Goal: Navigation & Orientation: Find specific page/section

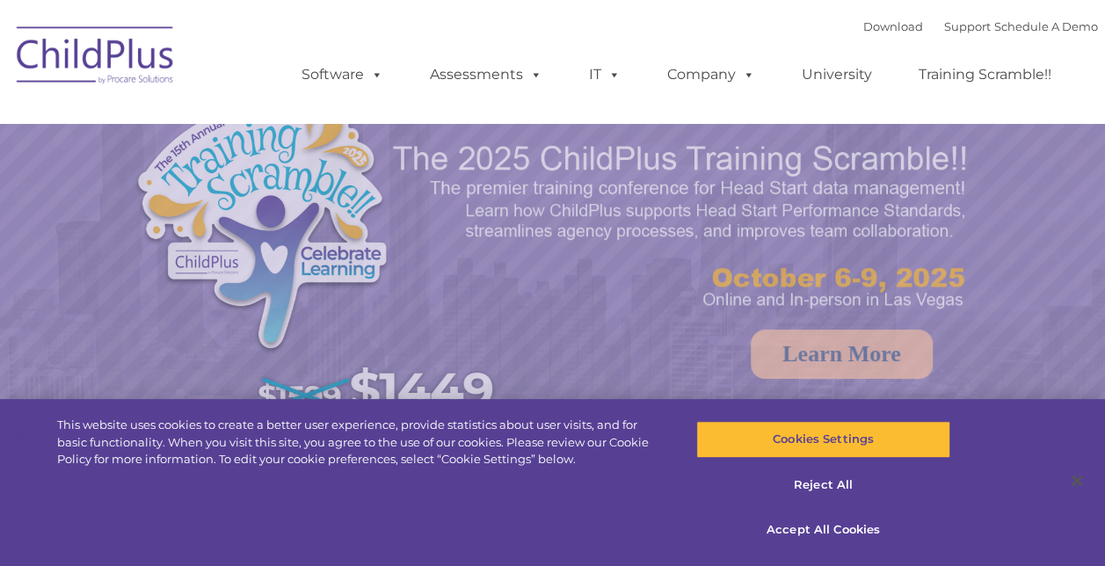
select select "MEDIUM"
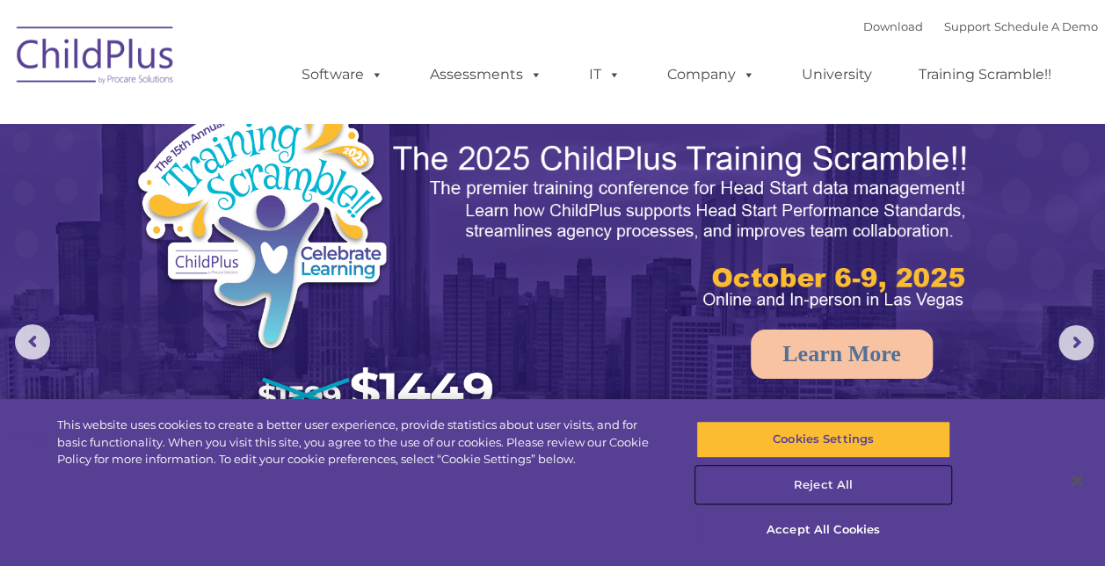
click at [832, 483] on button "Reject All" at bounding box center [823, 485] width 254 height 37
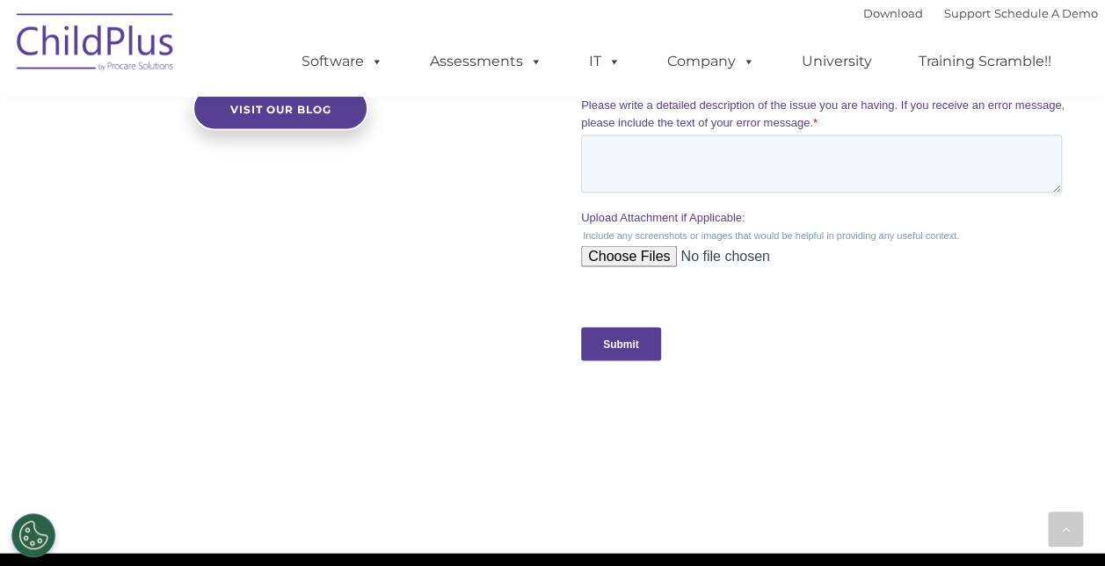
scroll to position [2063, 0]
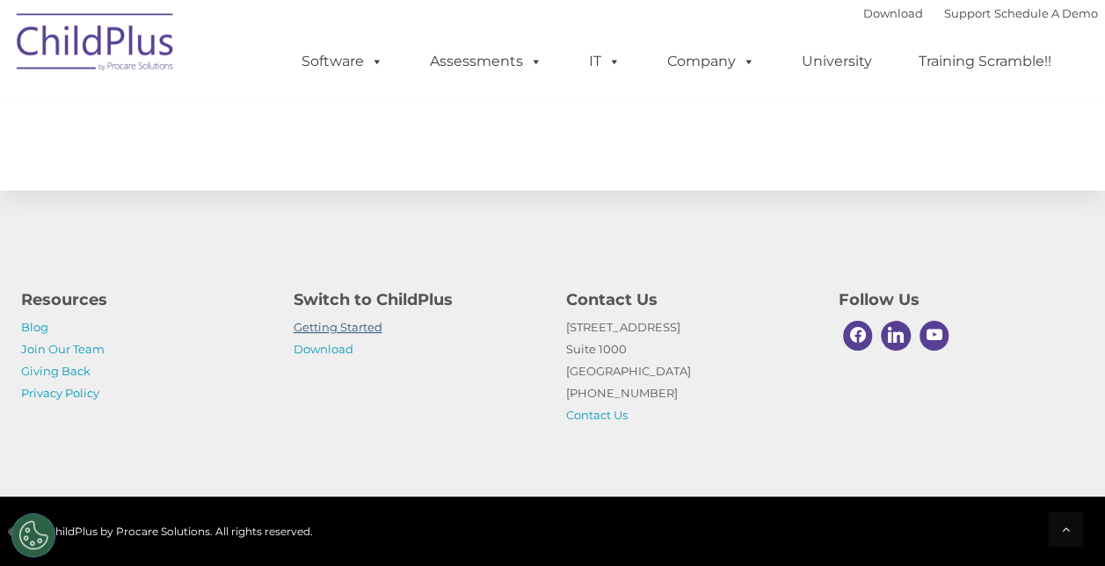
click at [338, 330] on link "Getting Started" at bounding box center [338, 327] width 89 height 14
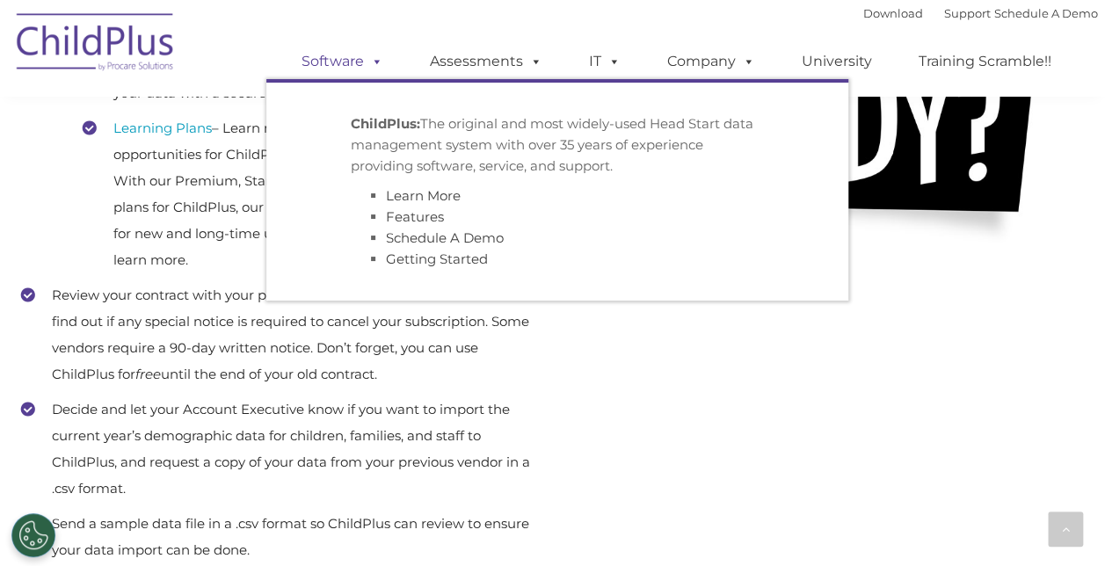
scroll to position [634, 0]
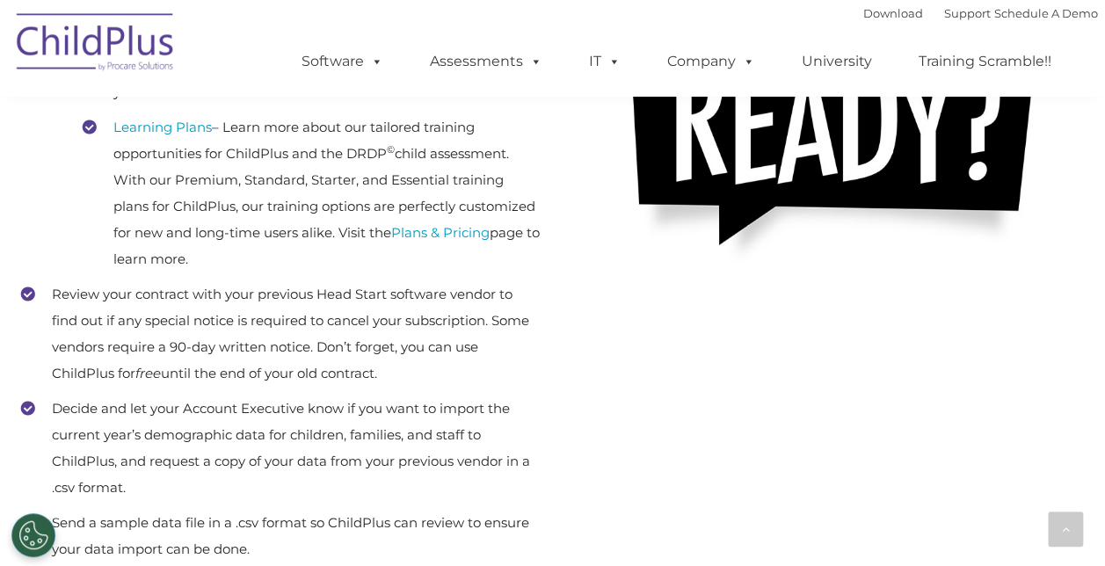
click at [56, 54] on img at bounding box center [96, 45] width 176 height 88
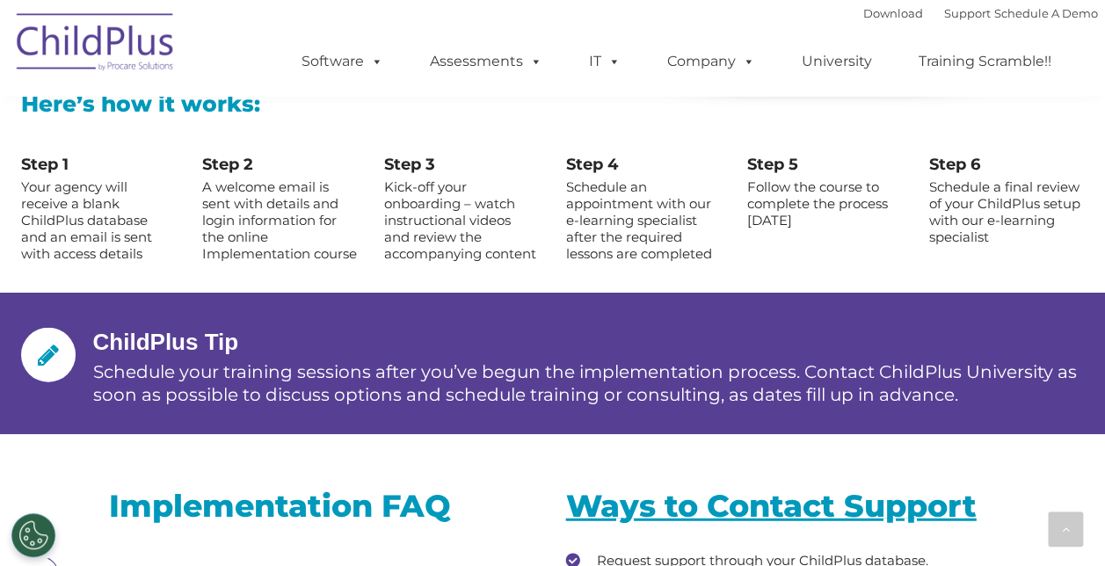
scroll to position [1977, 0]
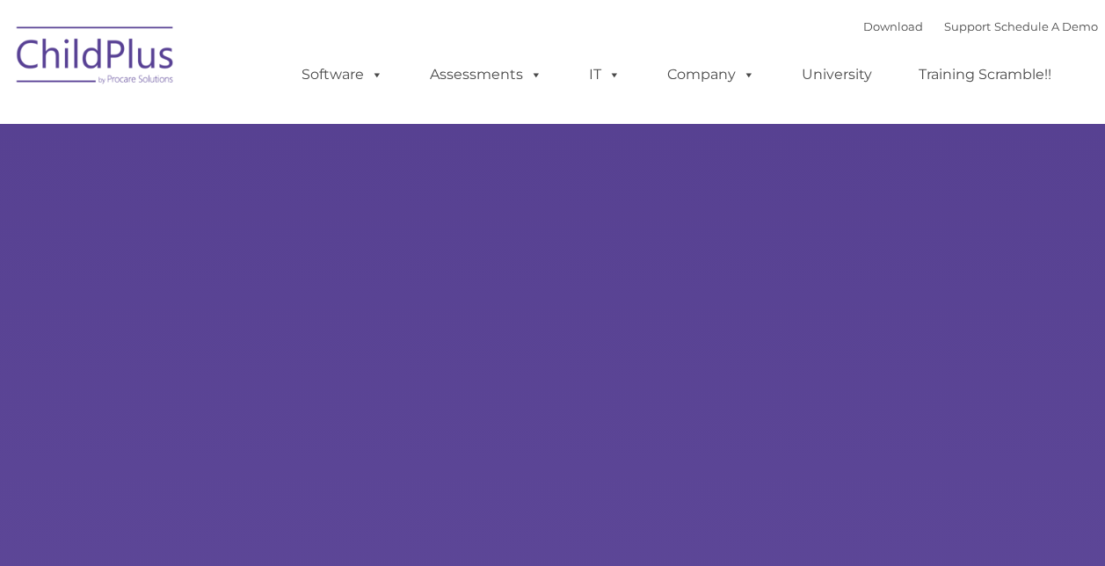
type input ""
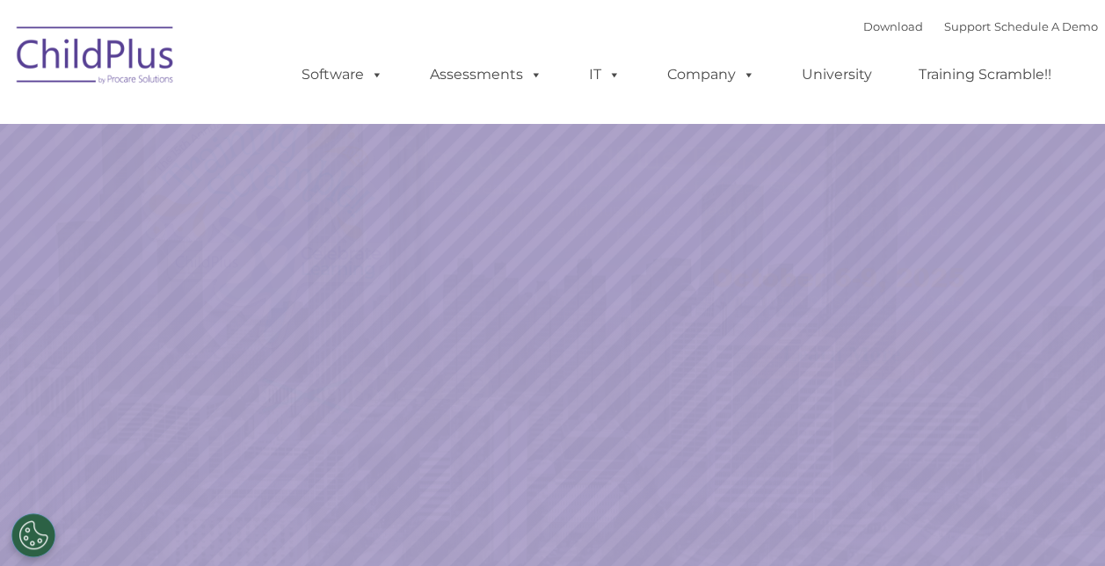
select select "MEDIUM"
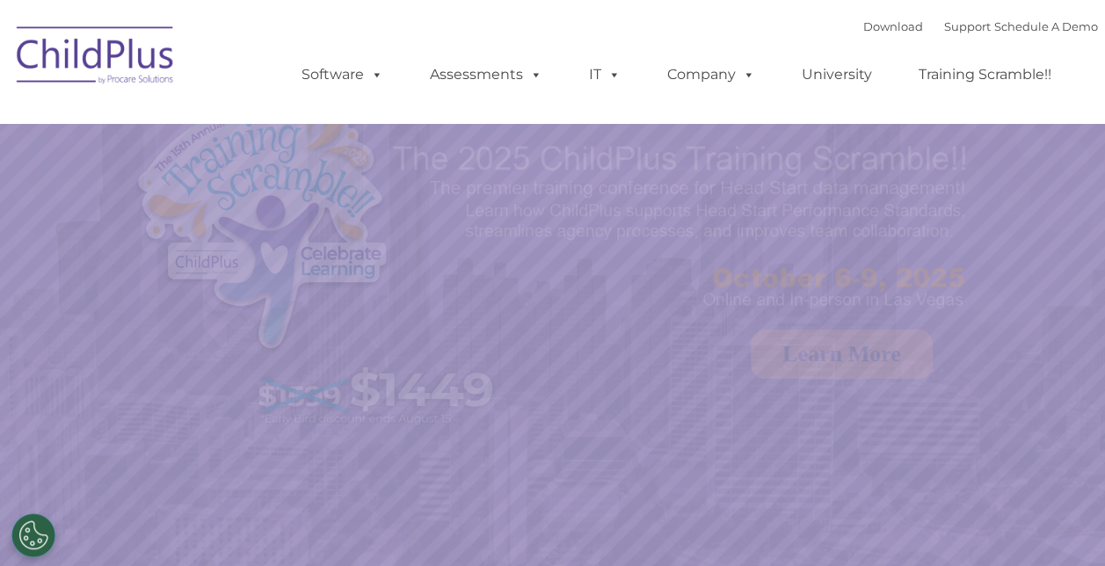
select select "MEDIUM"
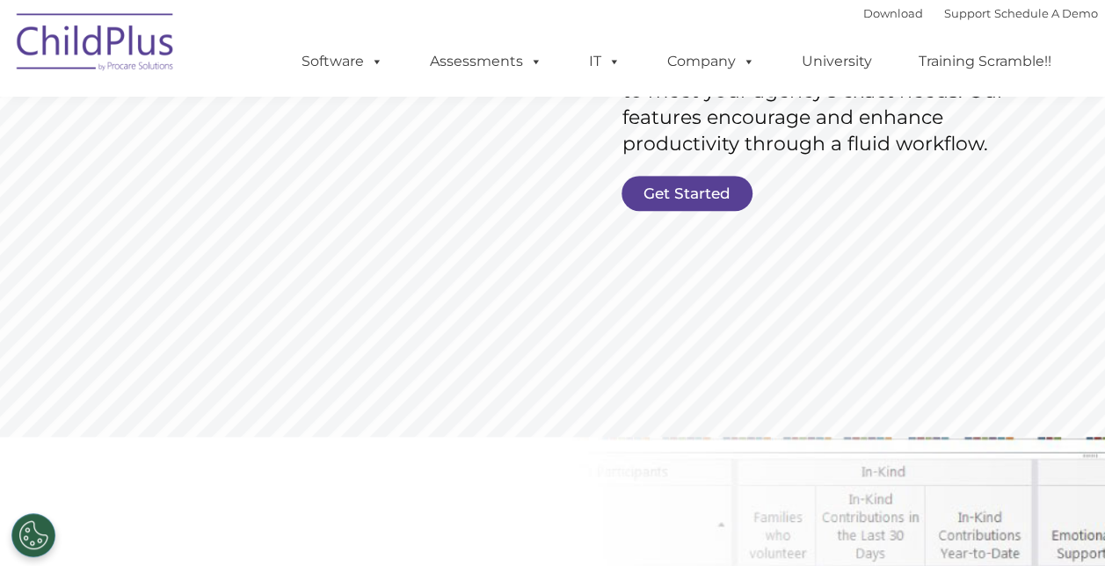
scroll to position [393, 0]
